Goal: Communication & Community: Share content

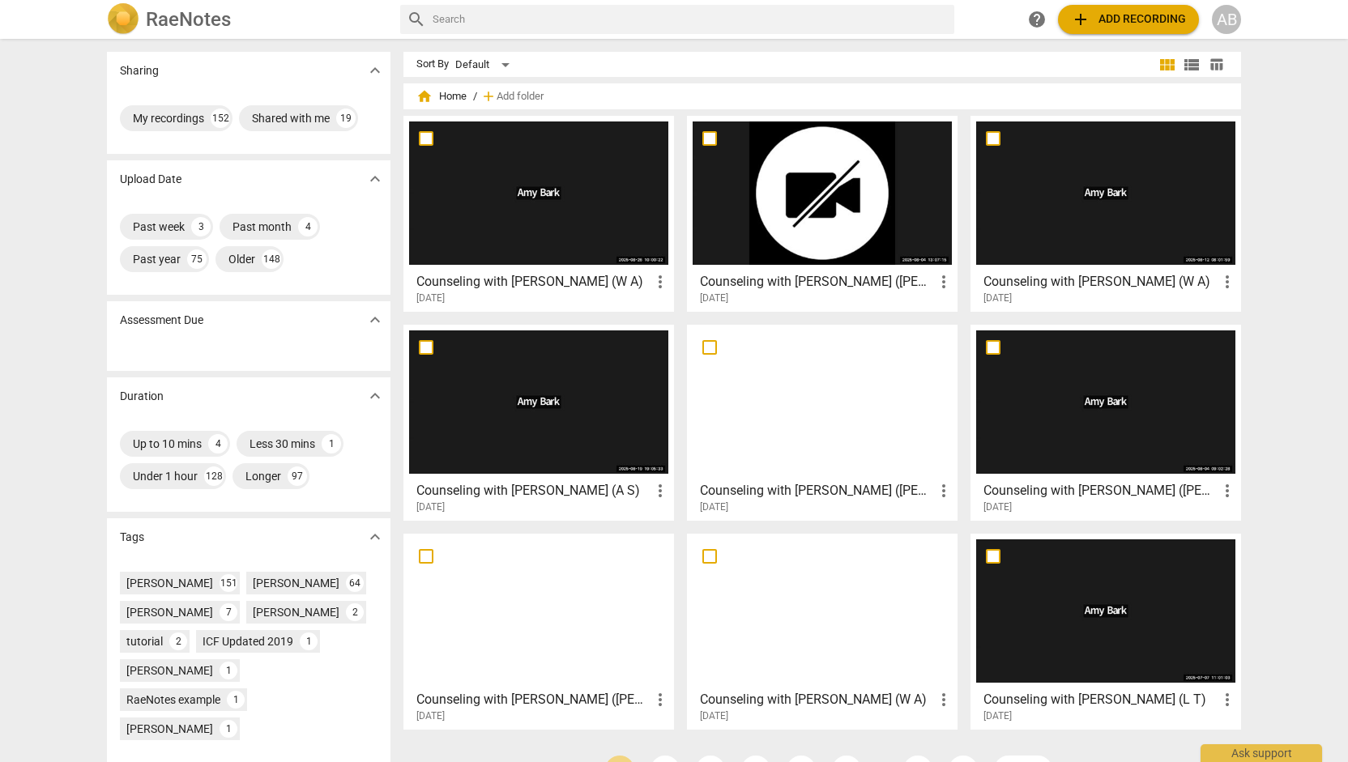
click at [551, 240] on div at bounding box center [538, 193] width 259 height 143
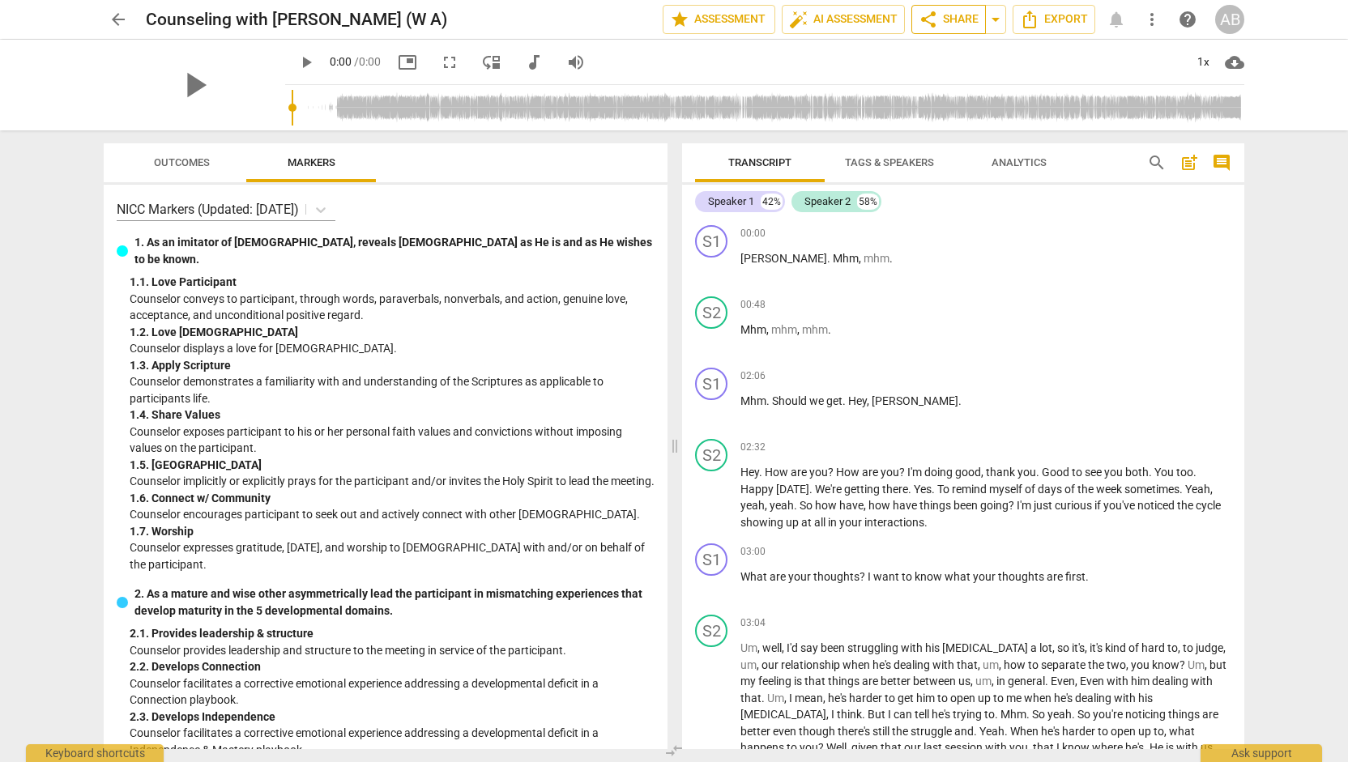
click at [964, 18] on span "share Share" at bounding box center [949, 19] width 60 height 19
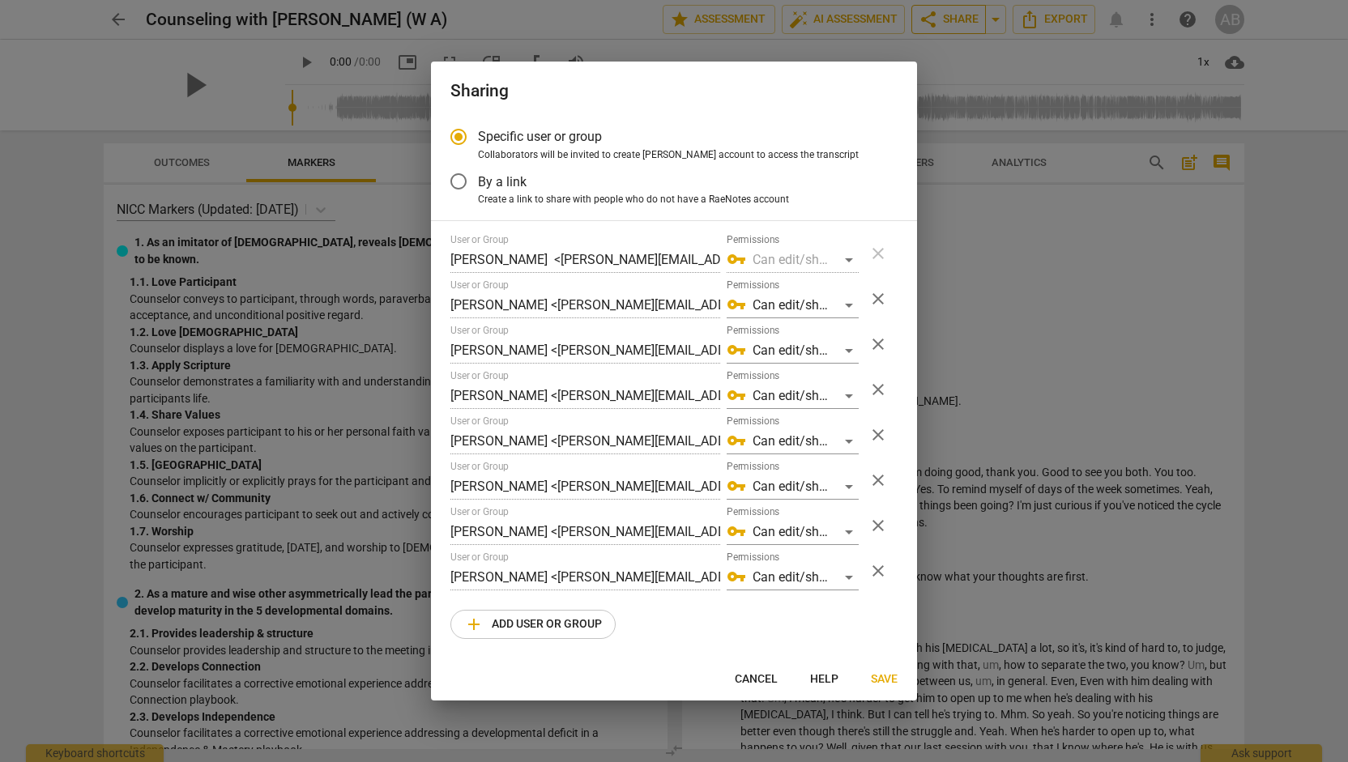
radio input "false"
click at [460, 190] on input "By a link" at bounding box center [458, 181] width 39 height 39
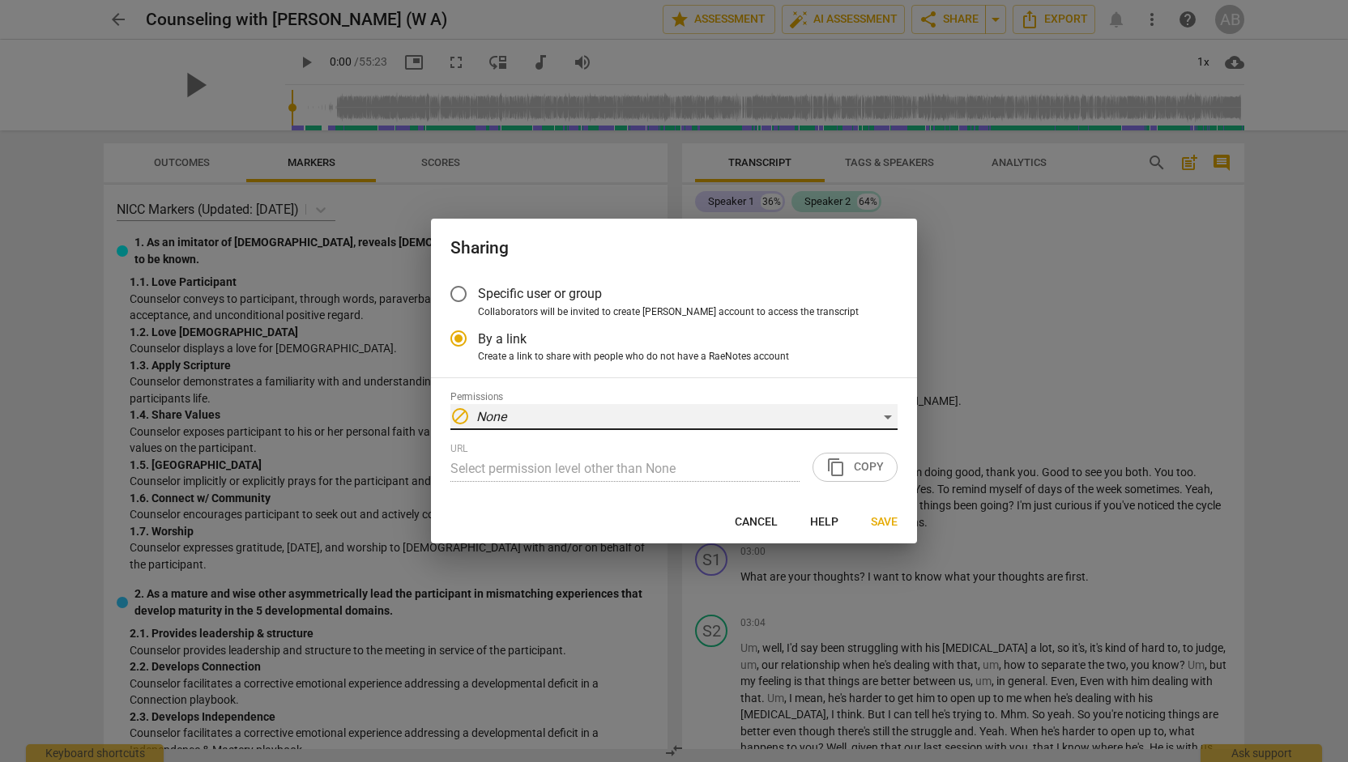
click at [609, 412] on div "block None" at bounding box center [674, 417] width 447 height 26
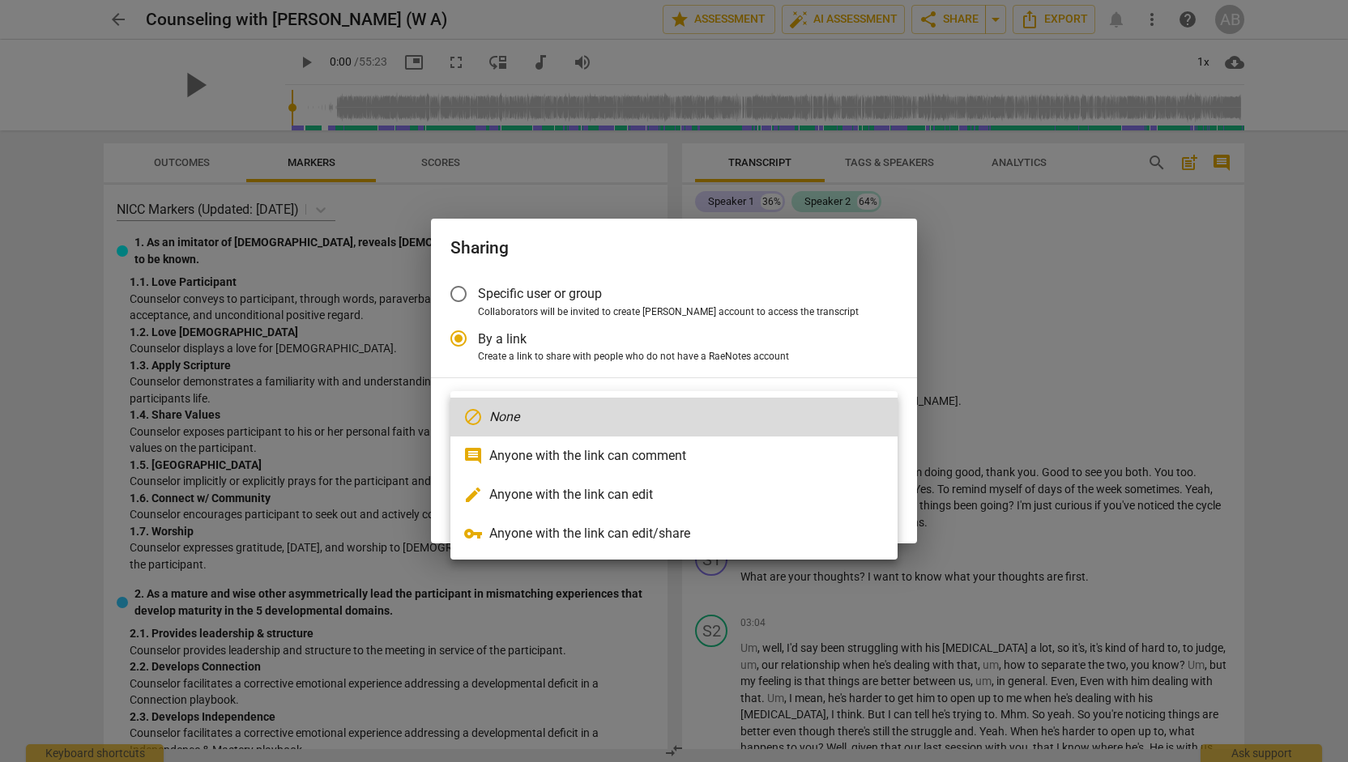
click at [587, 530] on li "vpn_key Anyone with the link can edit/share" at bounding box center [674, 534] width 447 height 39
radio input "false"
type input "[URL][DOMAIN_NAME]"
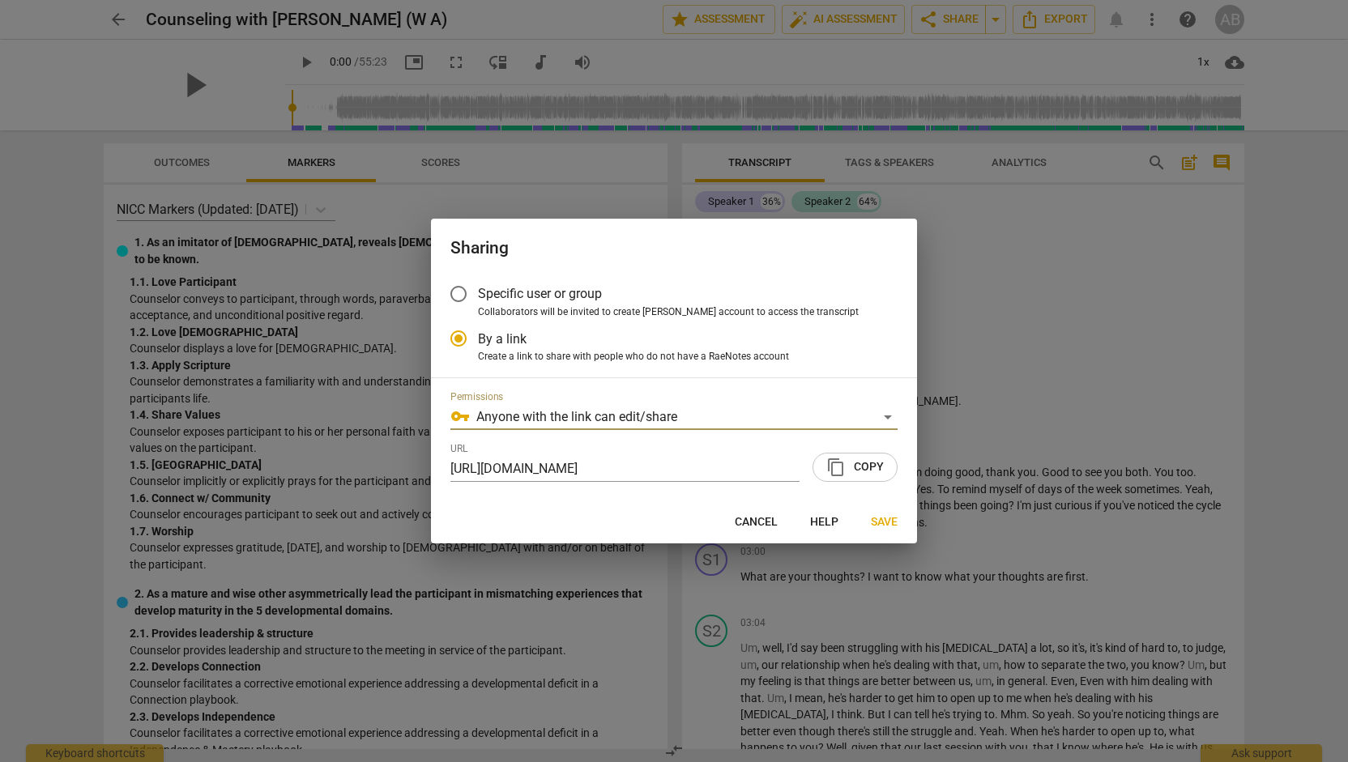
click at [876, 459] on span "content_copy Copy" at bounding box center [855, 467] width 58 height 19
click at [882, 515] on span "Save" at bounding box center [884, 523] width 27 height 16
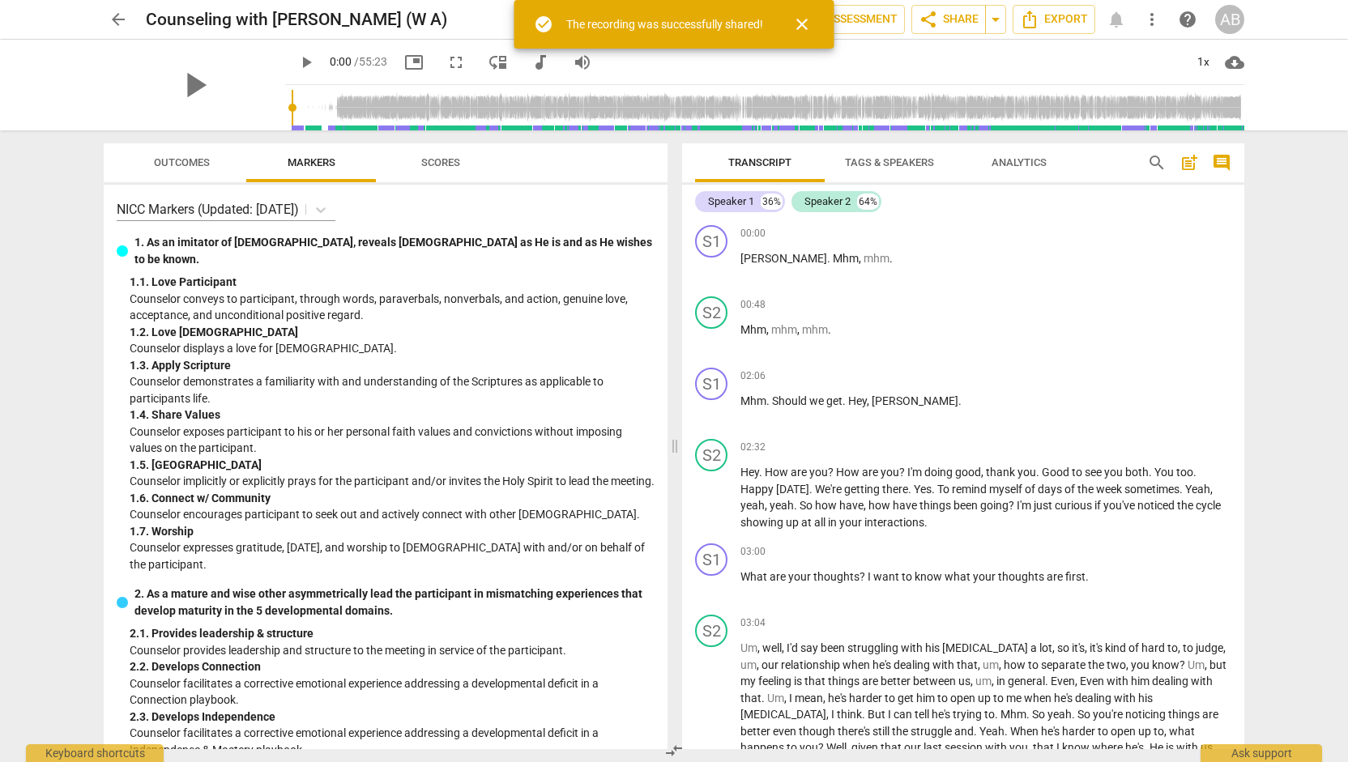
click at [124, 25] on span "arrow_back" at bounding box center [118, 19] width 19 height 19
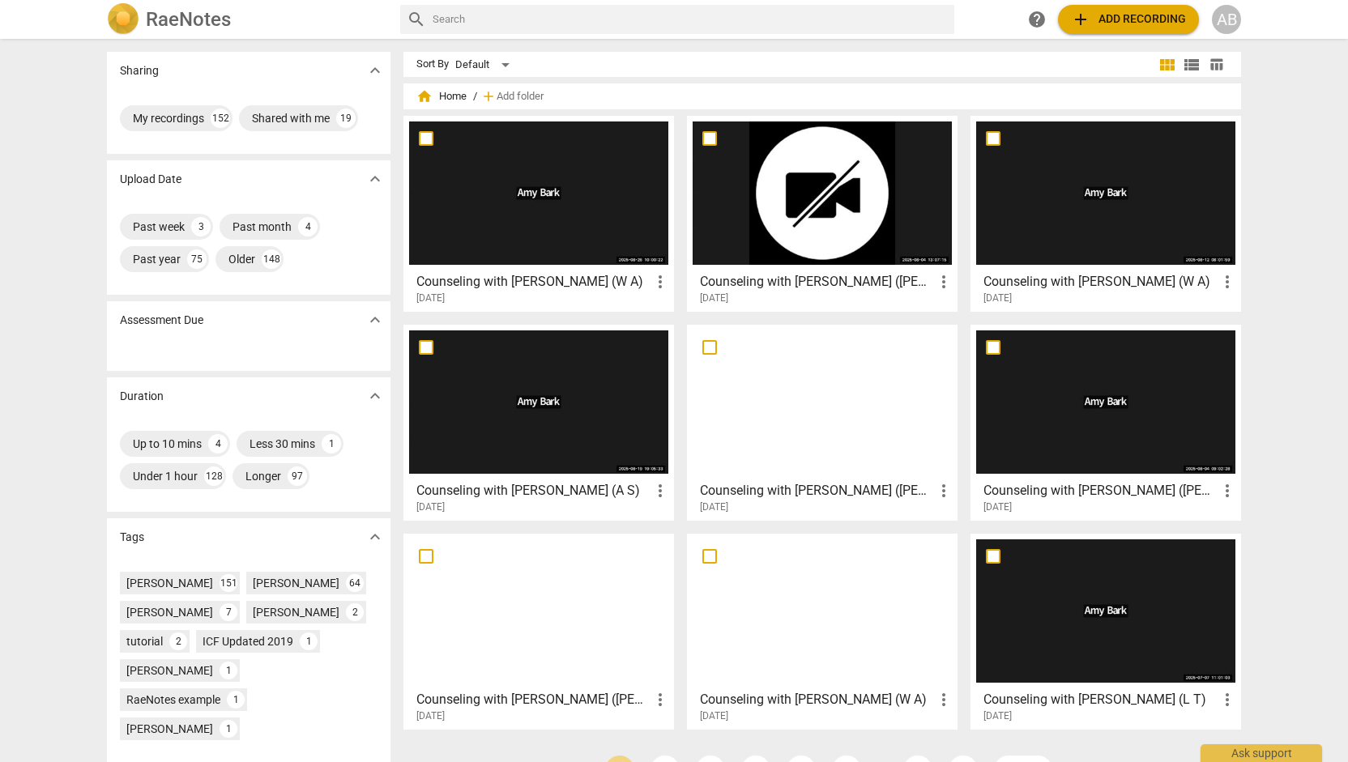
click at [741, 196] on div at bounding box center [822, 193] width 259 height 143
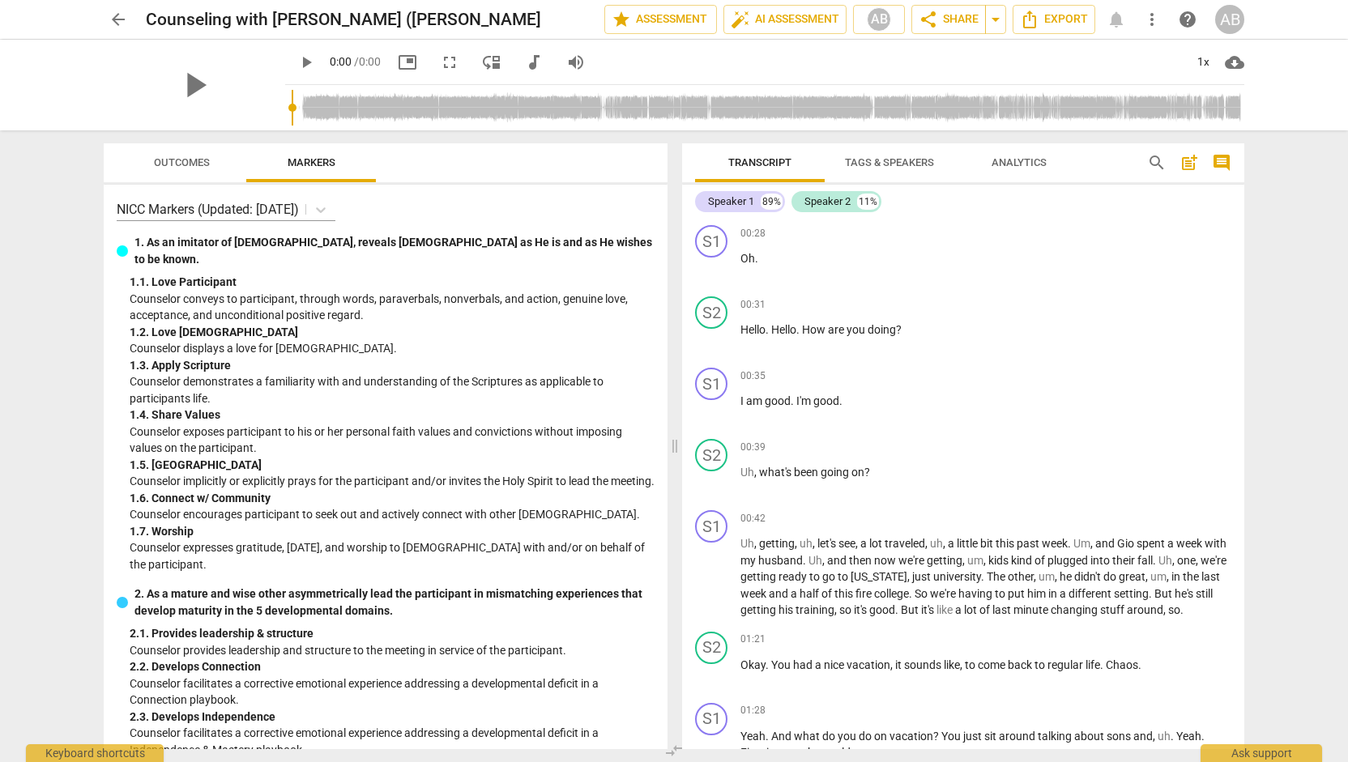
click at [907, 75] on div "play_arrow 0:00 / 0:00 picture_in_picture fullscreen move_down audiotrack volum…" at bounding box center [764, 62] width 959 height 45
click at [928, 19] on span "share" at bounding box center [928, 19] width 19 height 19
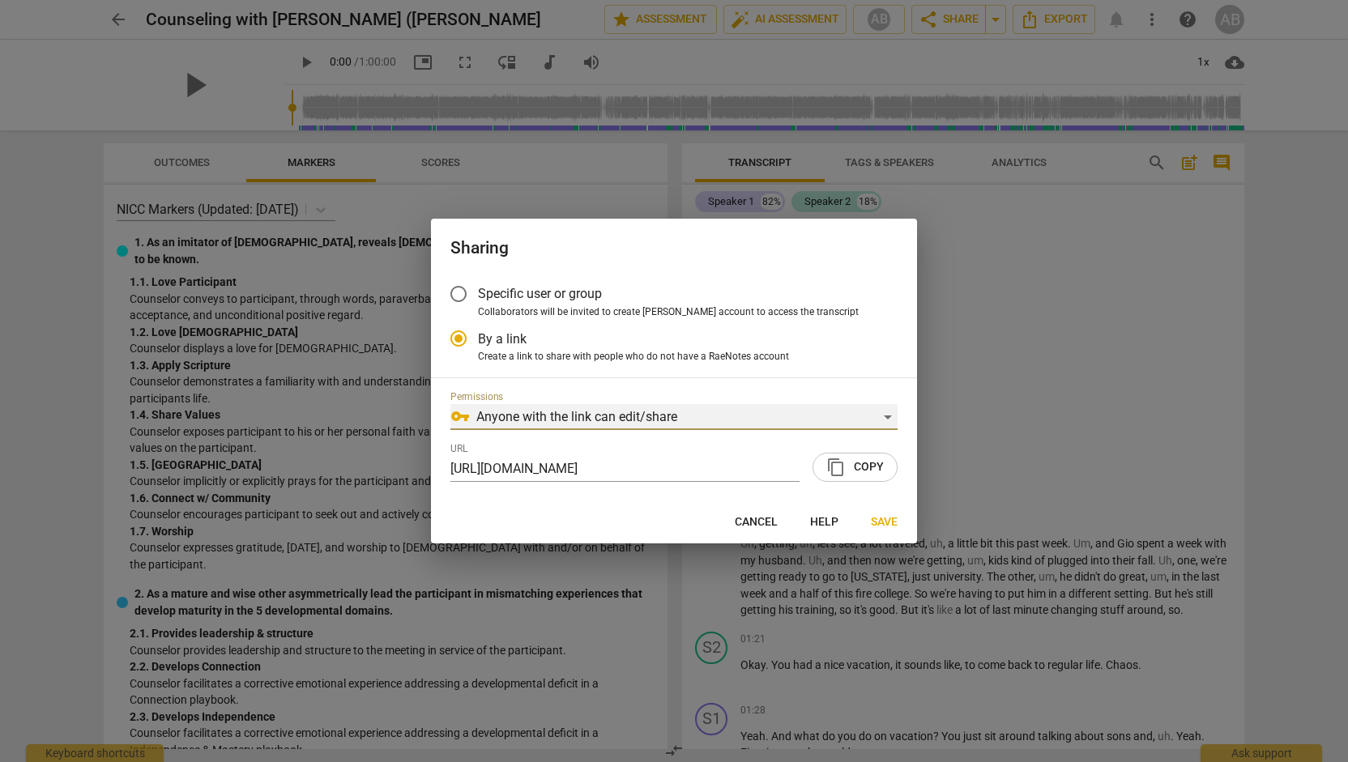
click at [485, 422] on div "vpn_key Anyone with the link can edit/share" at bounding box center [674, 417] width 447 height 26
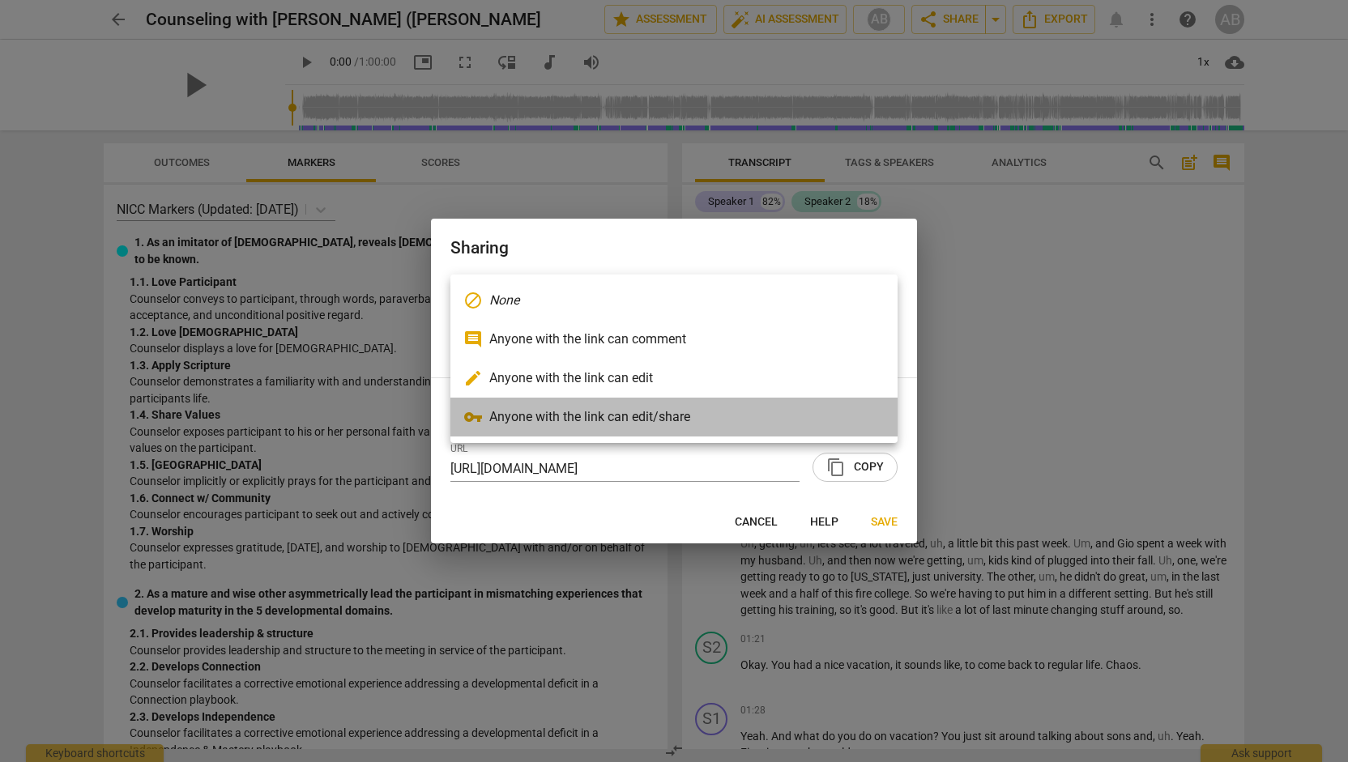
click at [489, 430] on li "vpn_key Anyone with the link can edit/share" at bounding box center [674, 417] width 447 height 39
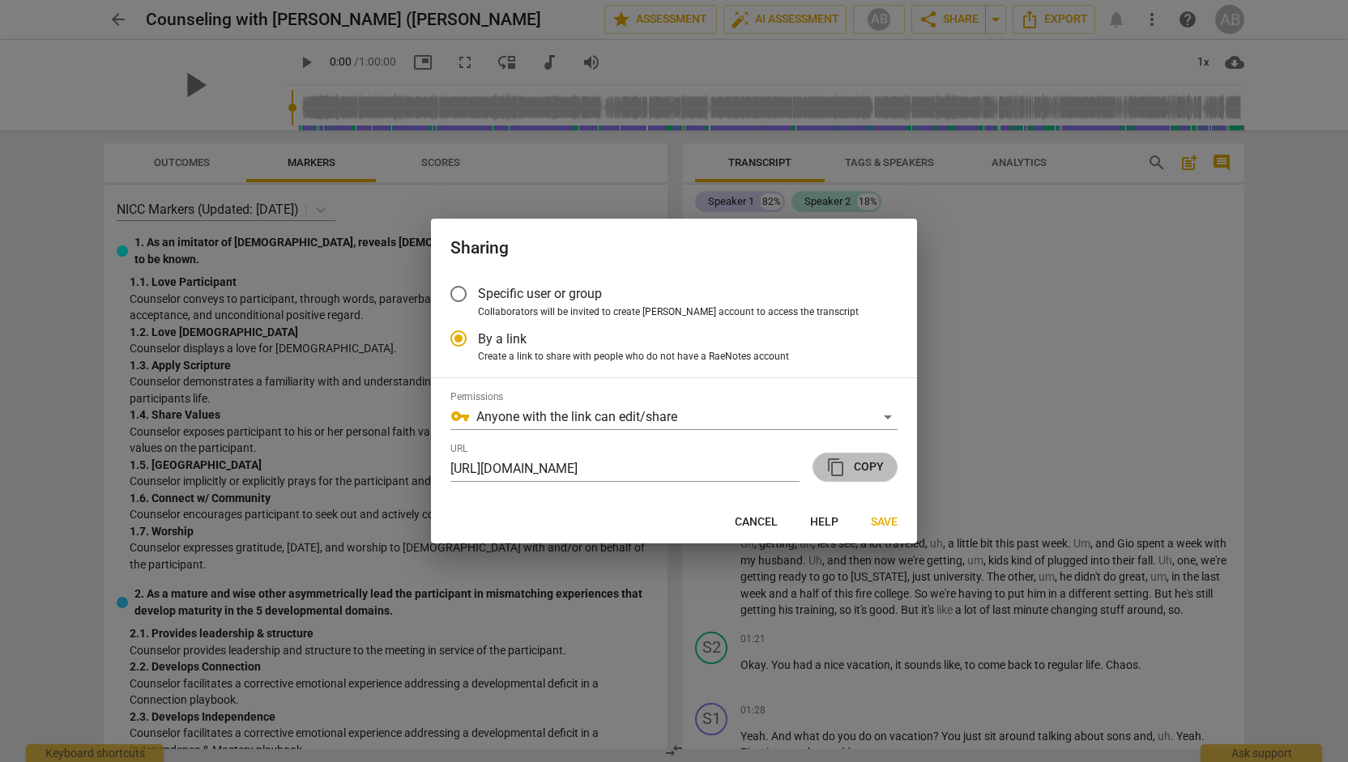
click at [865, 469] on span "content_copy Copy" at bounding box center [855, 467] width 58 height 19
click at [884, 523] on span "Save" at bounding box center [884, 523] width 27 height 16
radio input "false"
